Goal: Task Accomplishment & Management: Complete application form

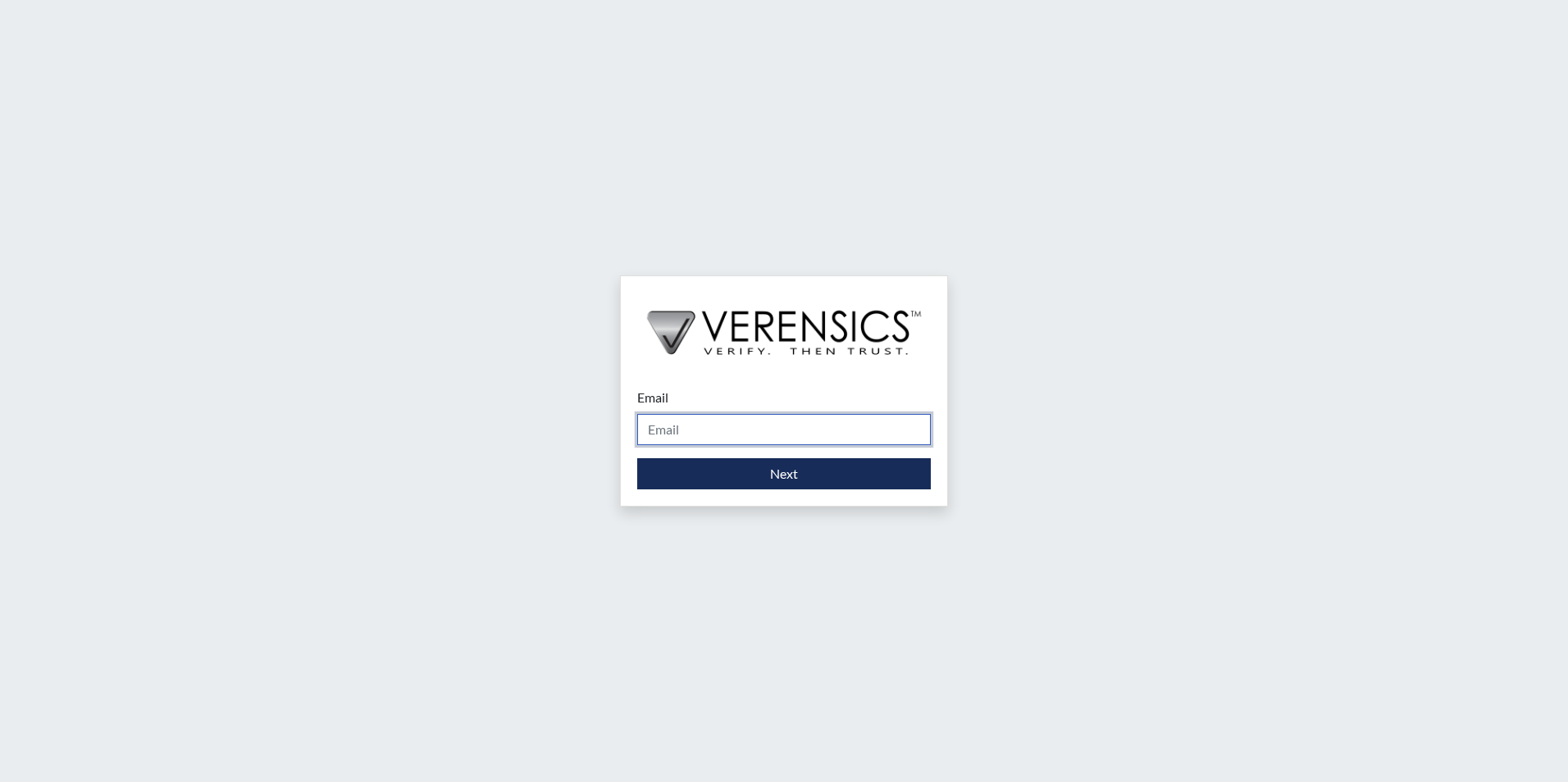
click at [724, 423] on input "Email" at bounding box center [784, 430] width 293 height 32
type input "[PERSON_NAME][EMAIL_ADDRESS][PERSON_NAME][DOMAIN_NAME]"
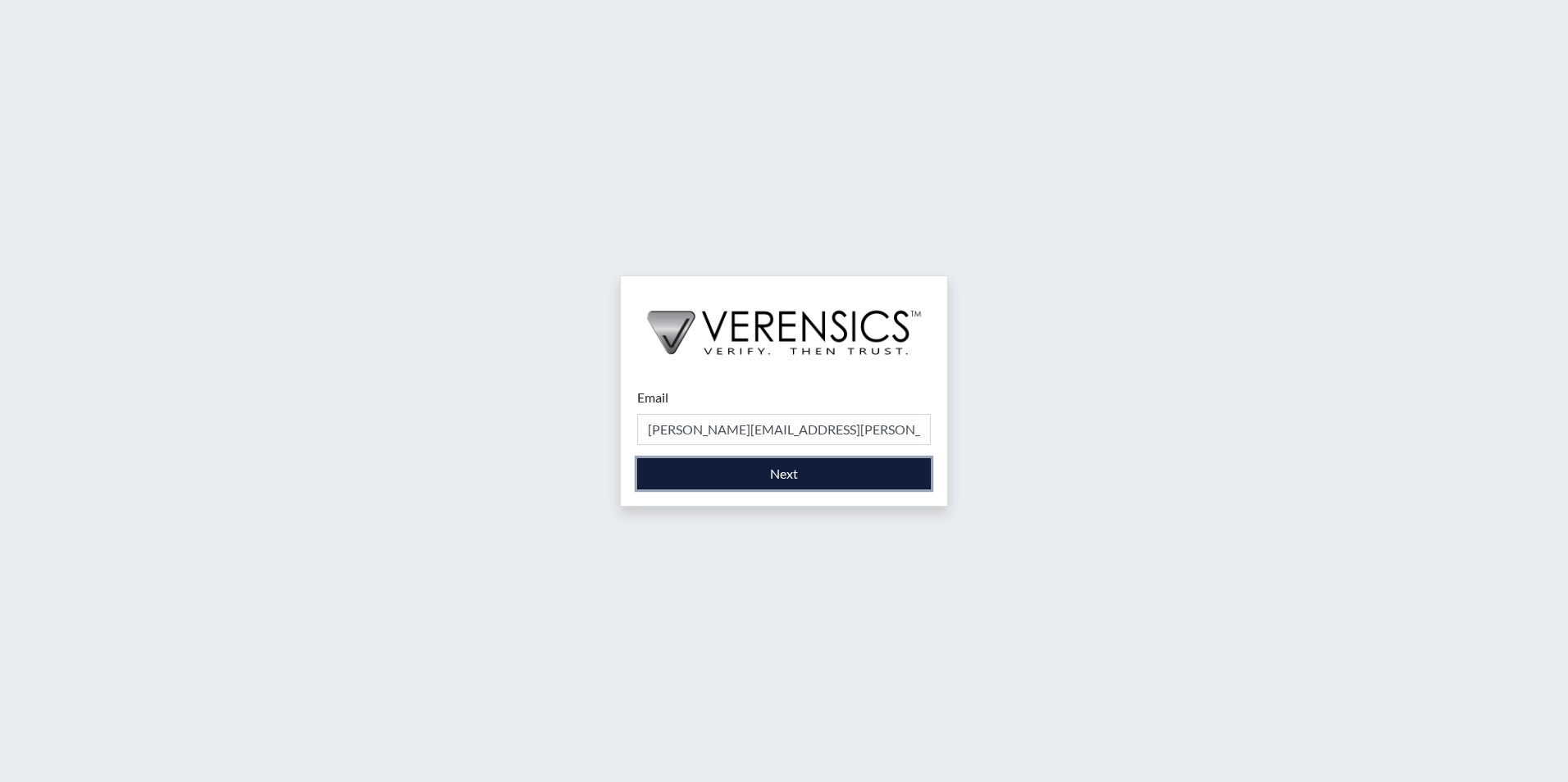
click at [735, 477] on button "Next" at bounding box center [784, 473] width 293 height 32
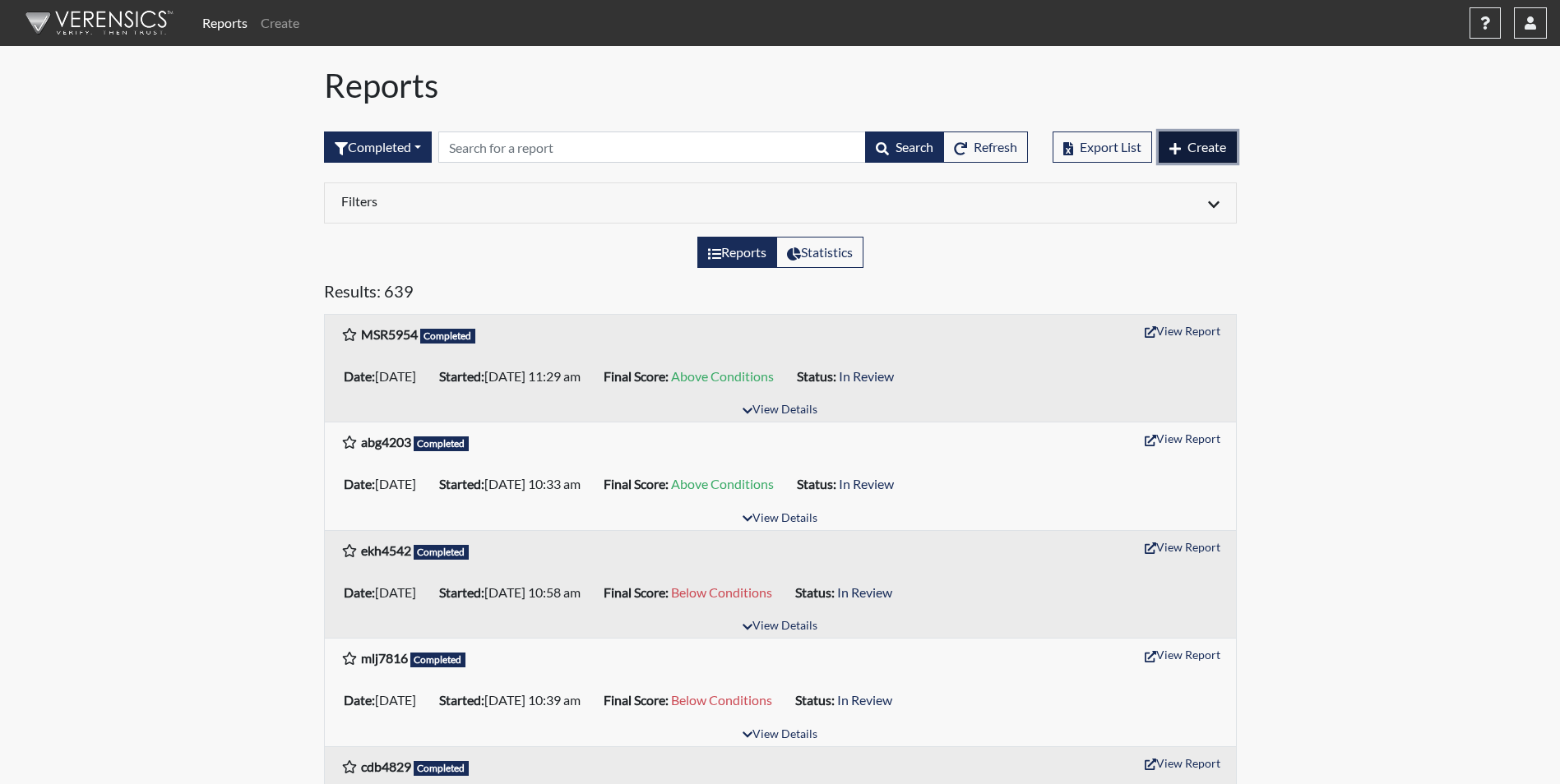
click at [1204, 140] on span "Create" at bounding box center [1206, 146] width 38 height 15
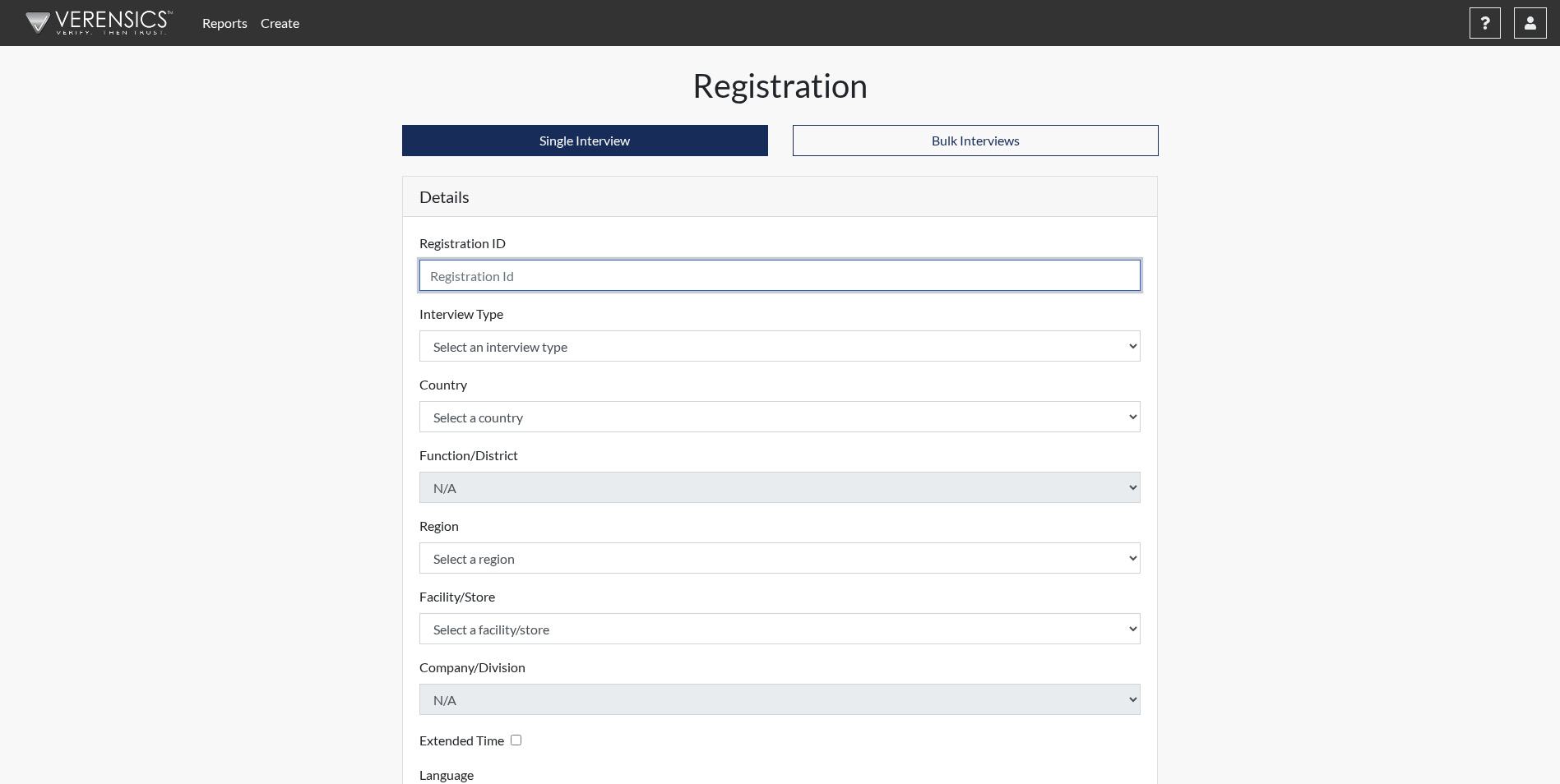
click at [470, 274] on input "text" at bounding box center [780, 275] width 722 height 32
type input "asc9174"
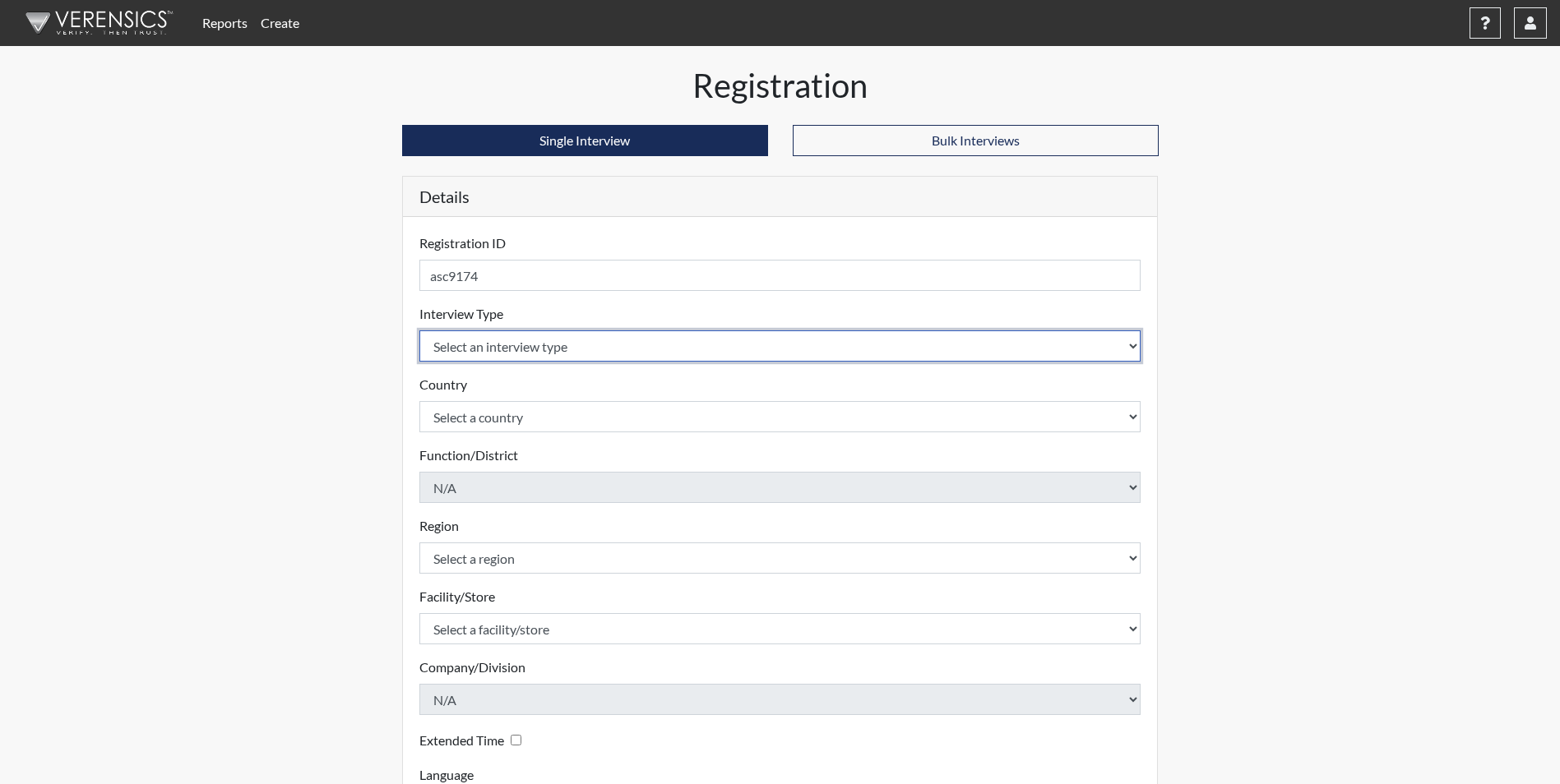
click at [449, 338] on select "Select an interview type Corrections Pre-Employment" at bounding box center [780, 346] width 722 height 32
select select "ff733e93-e1bf-11ea-9c9f-0eff0cf7eb8f"
click at [419, 331] on select "Select an interview type Corrections Pre-Employment" at bounding box center [780, 346] width 722 height 32
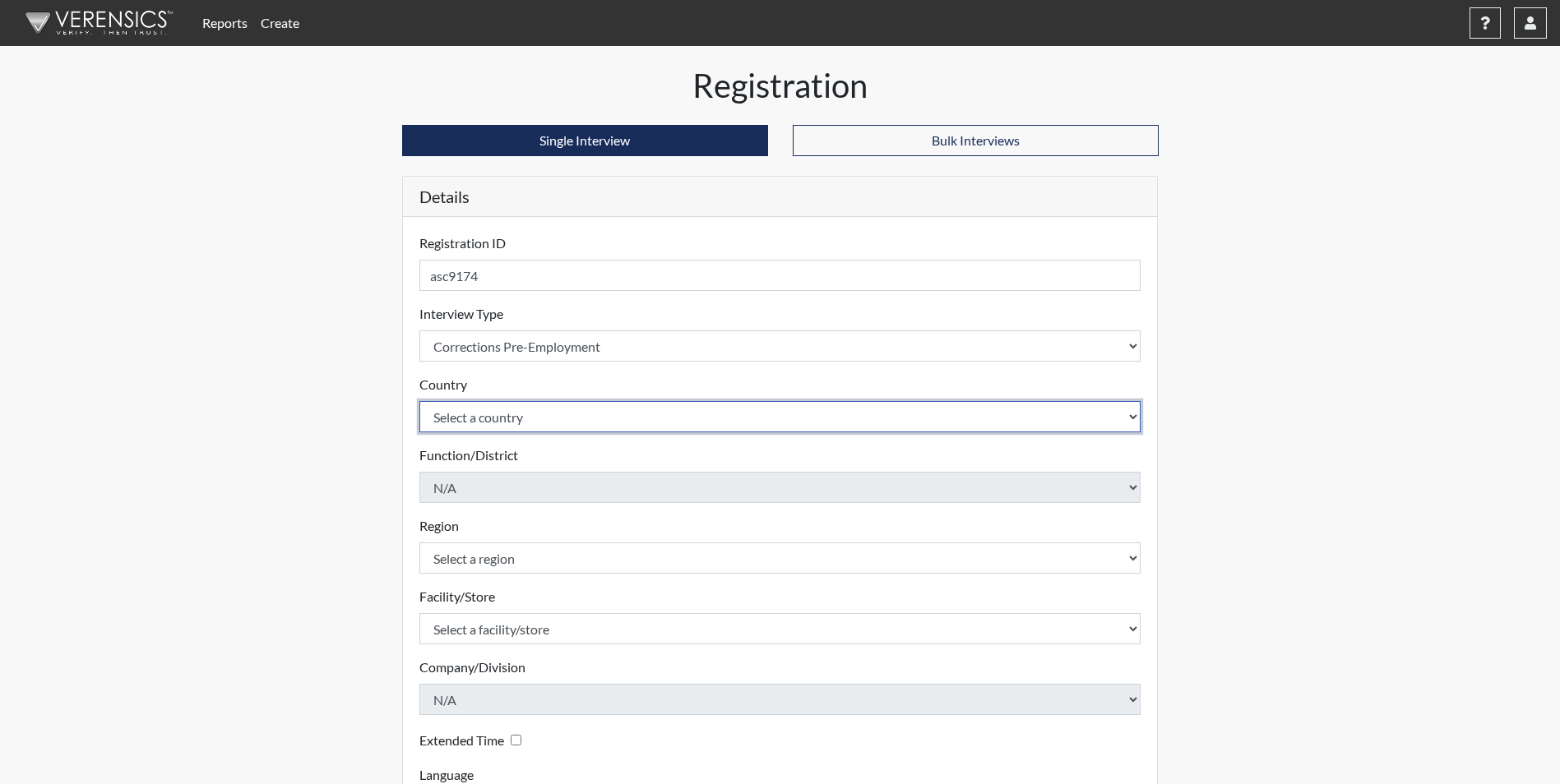
click at [470, 414] on select "Select a country [GEOGRAPHIC_DATA] [GEOGRAPHIC_DATA]" at bounding box center [780, 416] width 722 height 32
select select "united-states-of-[GEOGRAPHIC_DATA]"
click at [419, 401] on select "Select a country [GEOGRAPHIC_DATA] [GEOGRAPHIC_DATA]" at bounding box center [780, 416] width 722 height 32
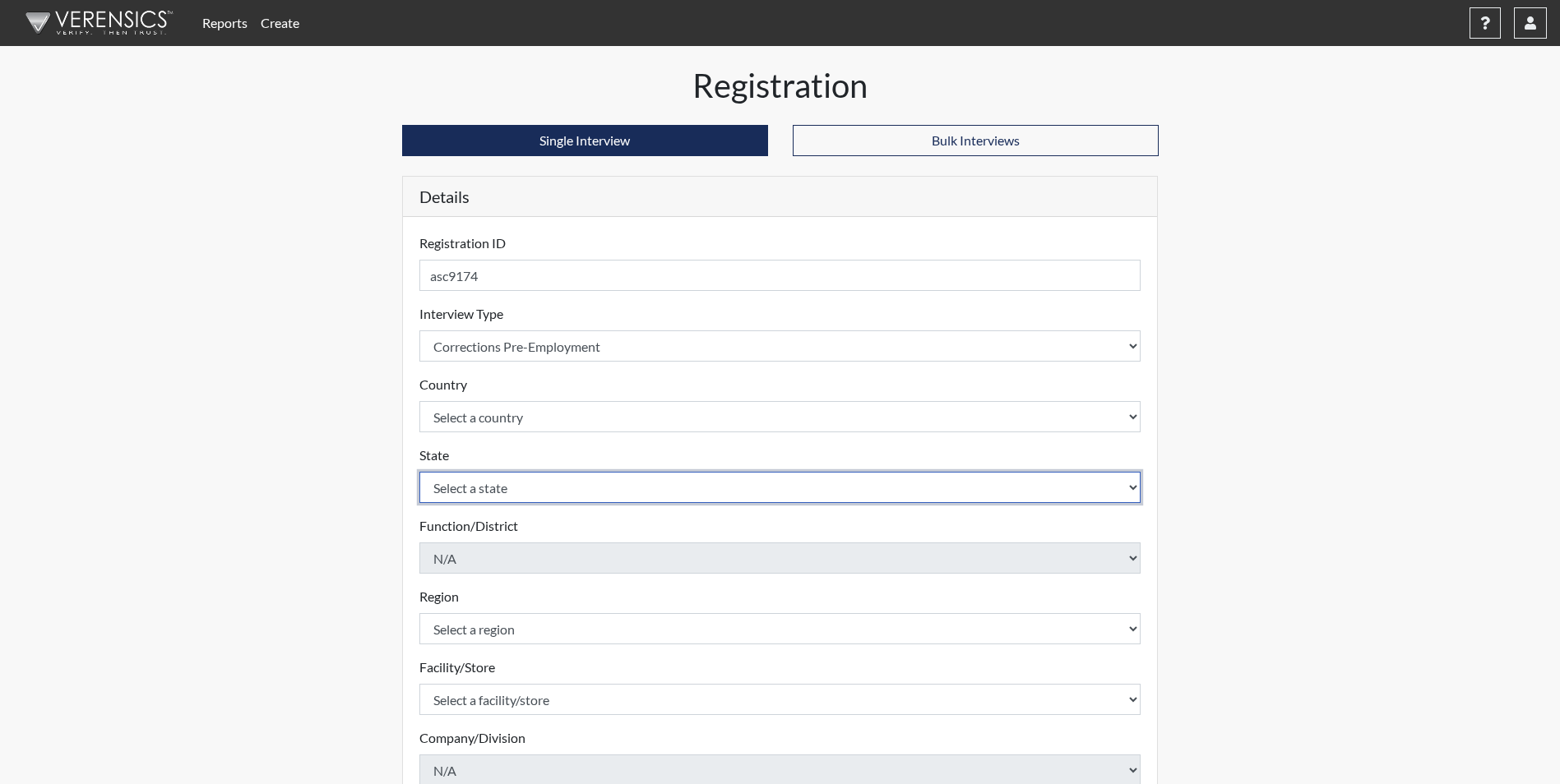
click at [480, 486] on select "Select a state [US_STATE] [US_STATE] [US_STATE] [US_STATE] [US_STATE] [US_STATE…" at bounding box center [780, 487] width 722 height 32
select select "GA"
click at [419, 472] on select "Select a state [US_STATE] [US_STATE] [US_STATE] [US_STATE] [US_STATE] [US_STATE…" at bounding box center [780, 487] width 722 height 32
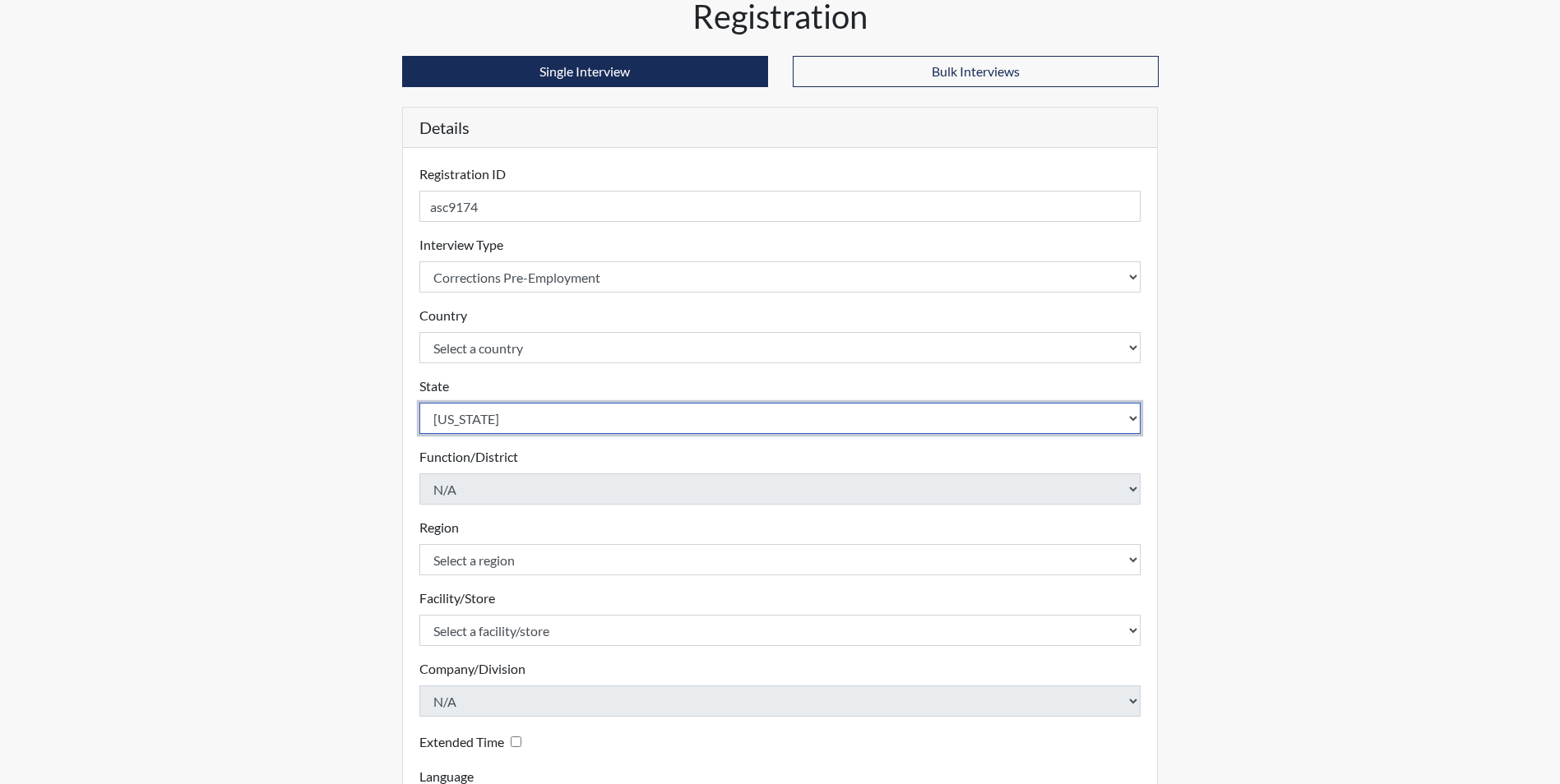
scroll to position [164, 0]
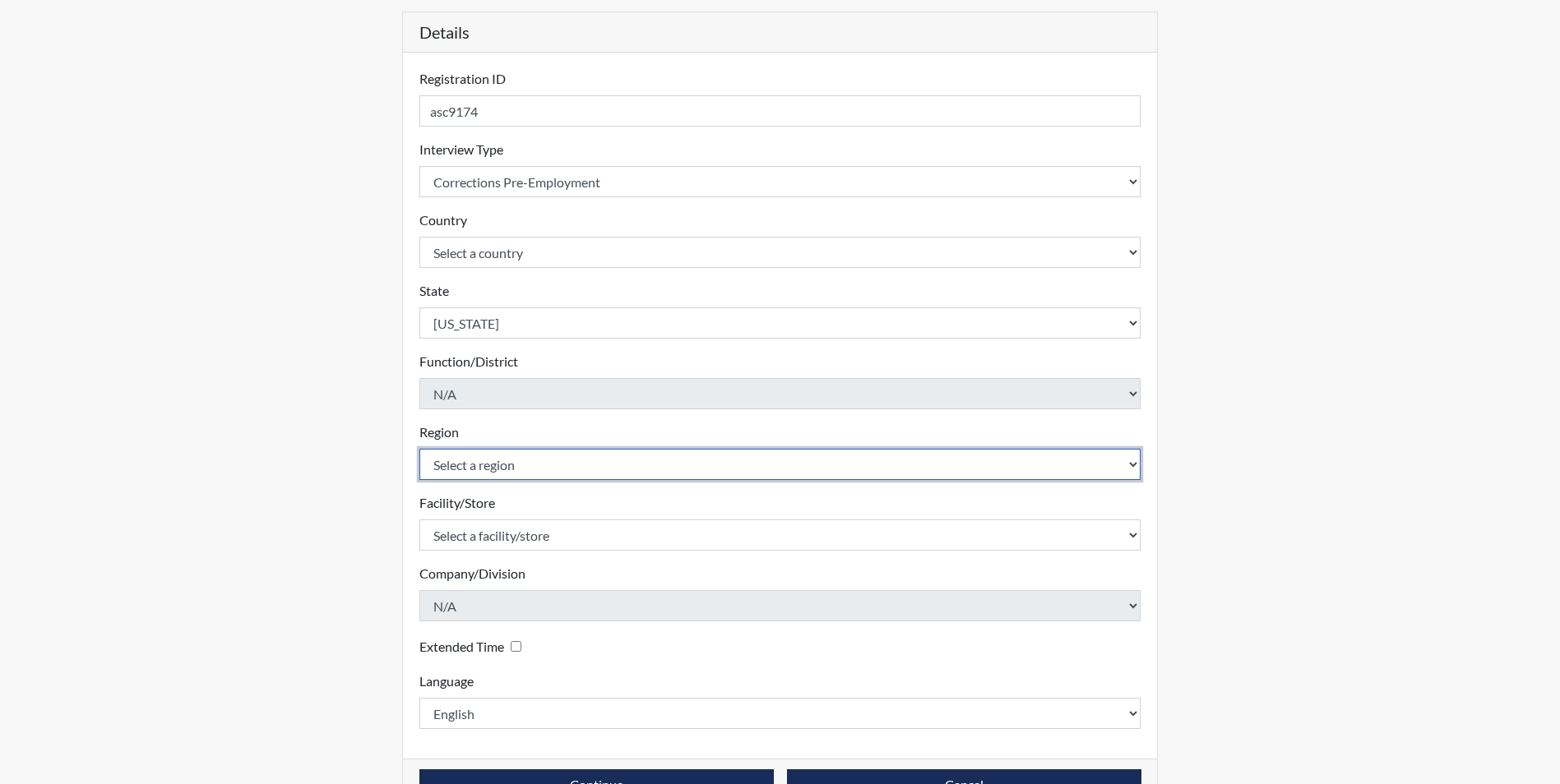
click at [1132, 469] on select "Select a region [GEOGRAPHIC_DATA]" at bounding box center [780, 464] width 722 height 32
select select "51976826-f18e-4b67-8d3b-b0a0fa2f97ff"
click at [419, 449] on select "Select a region [GEOGRAPHIC_DATA]" at bounding box center [780, 464] width 722 height 32
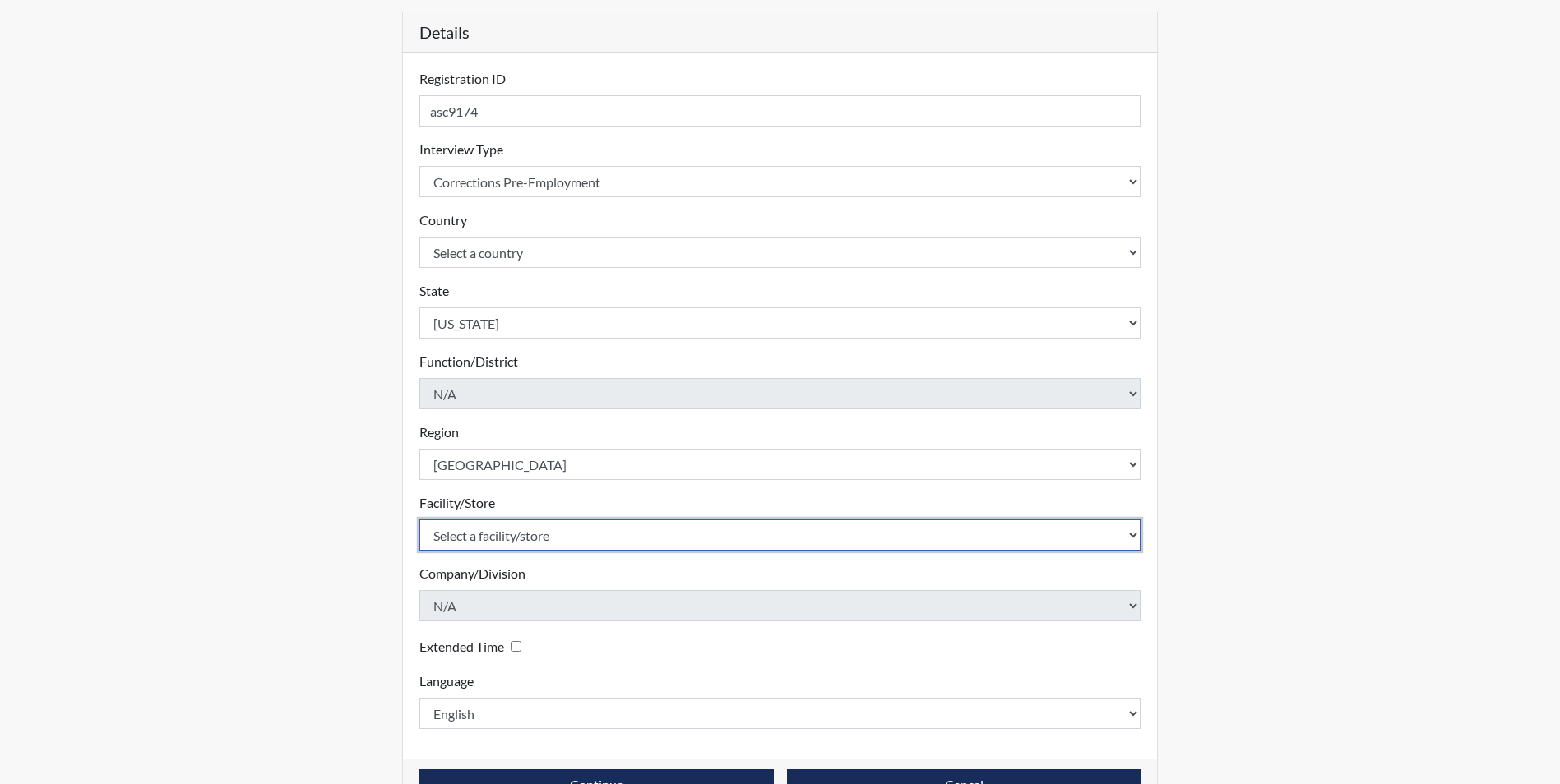
click at [521, 548] on select "Select a facility/store [PERSON_NAME] [PERSON_NAME] PSATC" at bounding box center [780, 535] width 722 height 32
select select "2bf4b575-5263-4093-9a0c-a4d6e4f1d94a"
click at [419, 520] on select "Select a facility/store [PERSON_NAME] [PERSON_NAME] PSATC" at bounding box center [780, 535] width 722 height 32
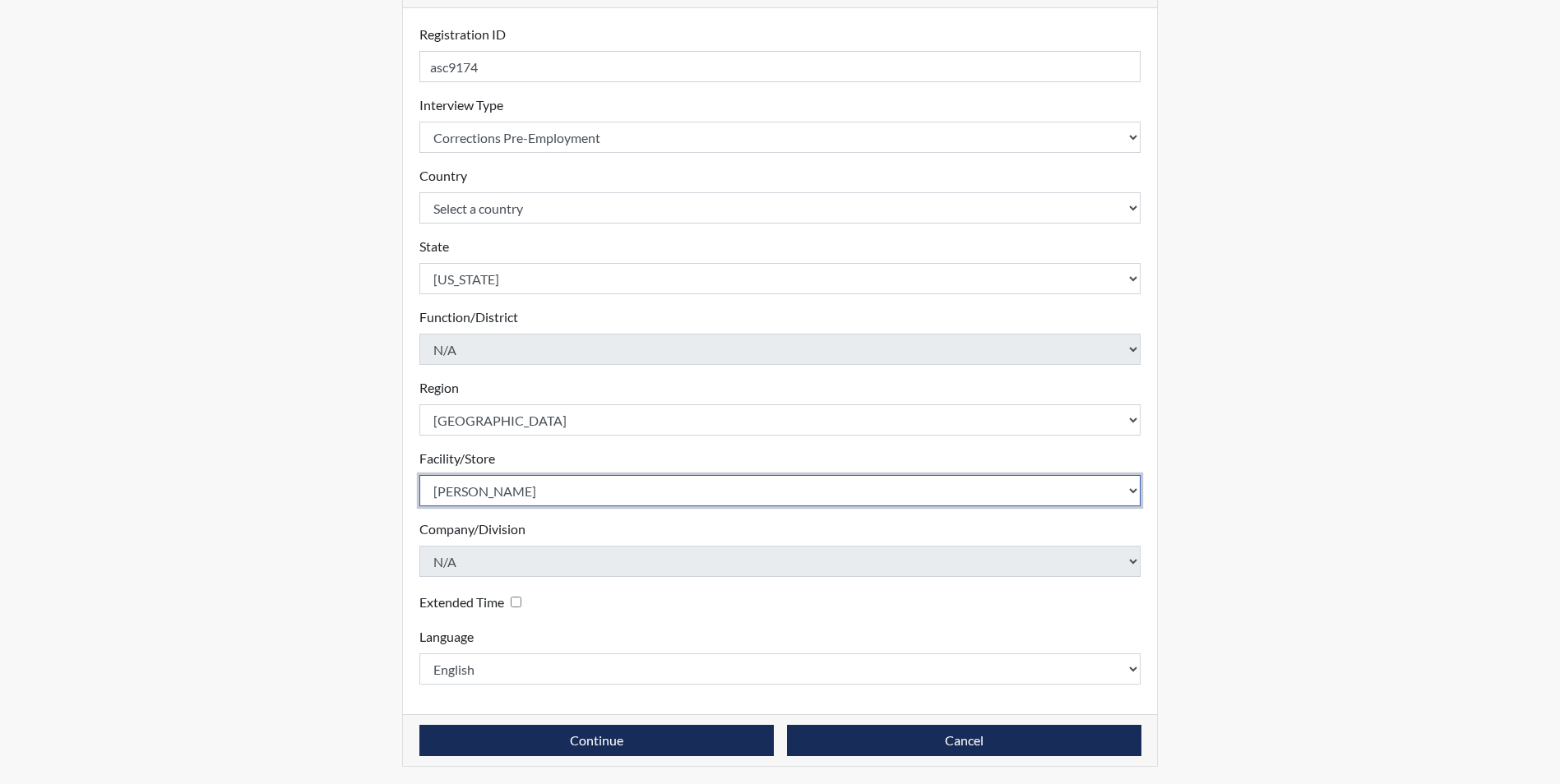
scroll to position [211, 0]
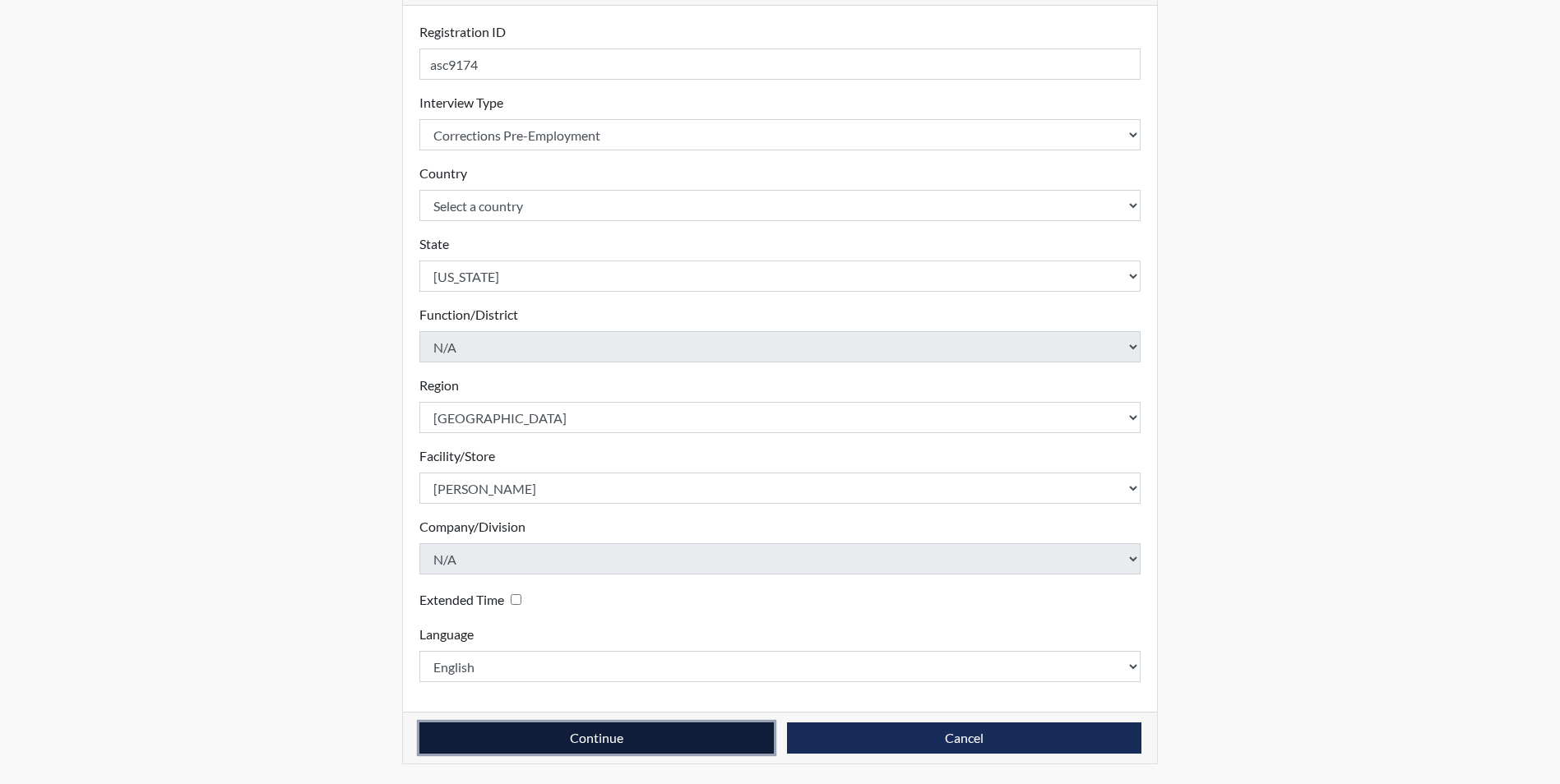
click at [589, 746] on button "Continue" at bounding box center [596, 738] width 354 height 32
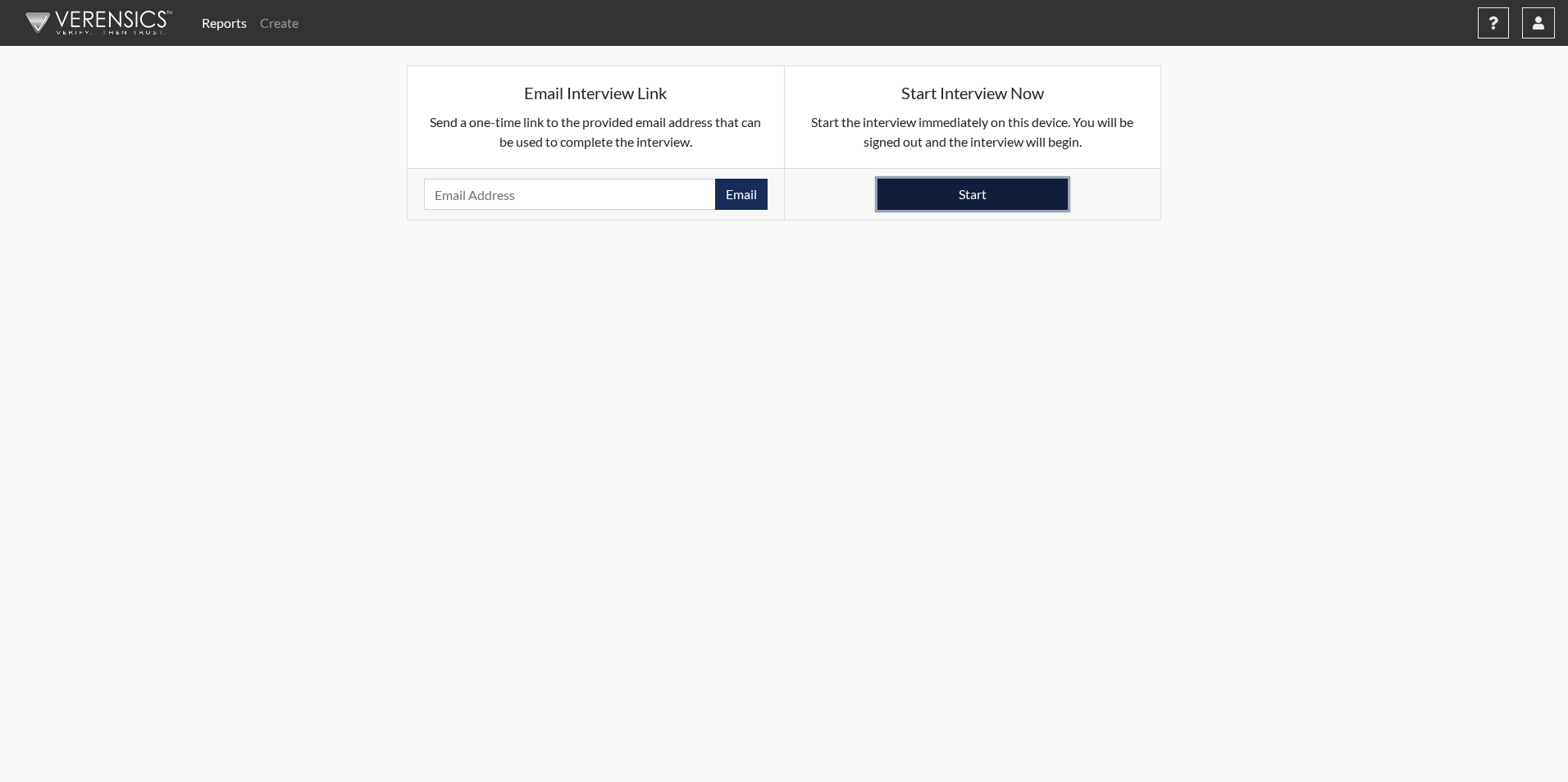
click at [1008, 199] on button "Start" at bounding box center [973, 194] width 190 height 32
